Goal: Task Accomplishment & Management: Use online tool/utility

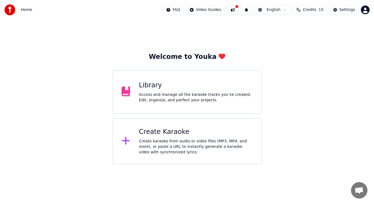
click at [162, 137] on div "Create Karaoke Create karaoke from audio or video files (MP3, MP4, and more), o…" at bounding box center [196, 141] width 114 height 27
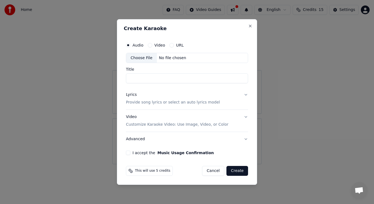
click at [160, 47] on label "Video" at bounding box center [160, 45] width 11 height 4
click at [152, 47] on button "Video" at bounding box center [150, 45] width 4 height 4
click at [178, 44] on label "URL" at bounding box center [180, 45] width 8 height 4
click at [174, 44] on button "URL" at bounding box center [172, 45] width 4 height 4
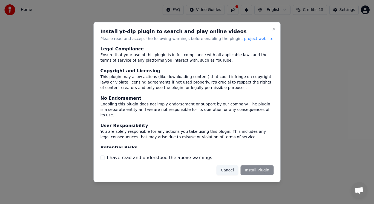
scroll to position [30, 0]
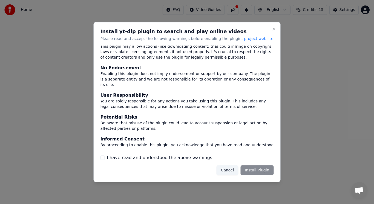
click at [247, 169] on div "Cancel Install Plugin" at bounding box center [245, 170] width 57 height 10
click at [254, 170] on div "Cancel Install Plugin" at bounding box center [245, 170] width 57 height 10
click at [106, 160] on div "I have read and understood the above warnings" at bounding box center [187, 158] width 173 height 7
drag, startPoint x: 101, startPoint y: 158, endPoint x: 132, endPoint y: 155, distance: 30.8
click at [125, 155] on div "I have read and understood the above warnings" at bounding box center [187, 158] width 173 height 7
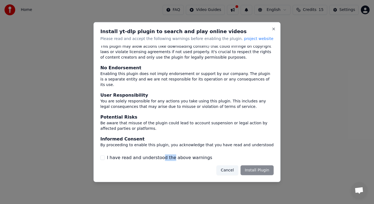
drag, startPoint x: 162, startPoint y: 155, endPoint x: 179, endPoint y: 153, distance: 17.1
click at [176, 153] on div "Legal Compliance Ensure that your use of this plugin is in full compliance with…" at bounding box center [187, 103] width 173 height 115
drag, startPoint x: 192, startPoint y: 153, endPoint x: 198, endPoint y: 153, distance: 6.0
click at [198, 153] on div "Legal Compliance Ensure that your use of this plugin is in full compliance with…" at bounding box center [187, 103] width 173 height 115
drag, startPoint x: 200, startPoint y: 153, endPoint x: 202, endPoint y: 156, distance: 4.2
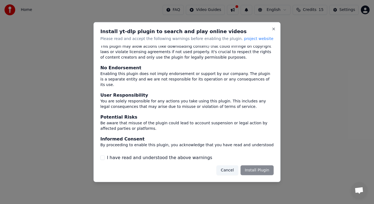
click at [202, 155] on div "Legal Compliance Ensure that your use of this plugin is in full compliance with…" at bounding box center [187, 103] width 173 height 115
click at [202, 158] on div "I have read and understood the above warnings" at bounding box center [187, 158] width 173 height 7
click at [187, 159] on label "I have read and understood the above warnings" at bounding box center [159, 158] width 105 height 7
click at [105, 159] on button "I have read and understood the above warnings" at bounding box center [103, 158] width 4 height 4
click at [173, 158] on label "I have read and understood the above warnings" at bounding box center [159, 158] width 105 height 7
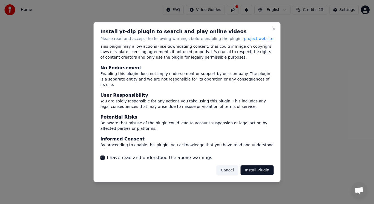
click at [105, 158] on button "I have read and understood the above warnings" at bounding box center [103, 158] width 4 height 4
drag, startPoint x: 132, startPoint y: 161, endPoint x: 134, endPoint y: 158, distance: 3.3
click at [132, 160] on label "I have read and understood the above warnings" at bounding box center [159, 158] width 105 height 7
click at [105, 160] on button "I have read and understood the above warnings" at bounding box center [103, 158] width 4 height 4
click at [255, 170] on button "Install Plugin" at bounding box center [257, 170] width 33 height 10
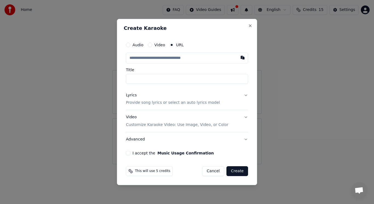
click at [134, 46] on label "Audio" at bounding box center [138, 45] width 11 height 4
click at [130, 46] on button "Audio" at bounding box center [128, 45] width 4 height 4
type button "audio"
